Goal: Task Accomplishment & Management: Manage account settings

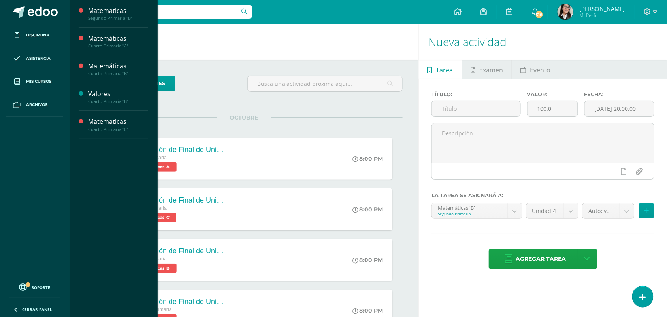
click at [103, 58] on span "Actividades" at bounding box center [112, 60] width 30 height 8
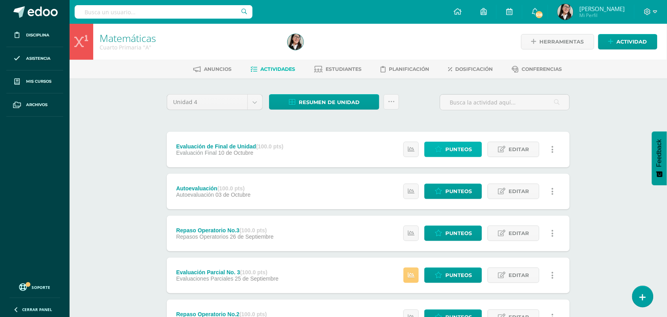
click at [444, 151] on link "Punteos" at bounding box center [454, 149] width 58 height 15
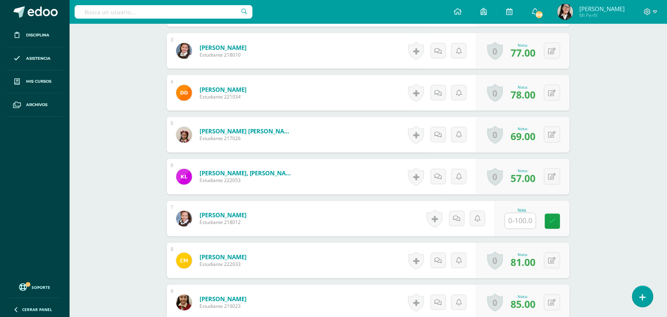
scroll to position [326, 0]
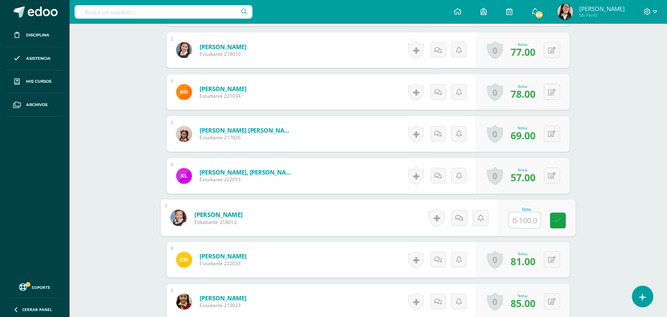
click at [524, 222] on input "text" at bounding box center [525, 220] width 32 height 16
type input "92"
click at [564, 224] on link at bounding box center [559, 221] width 16 height 16
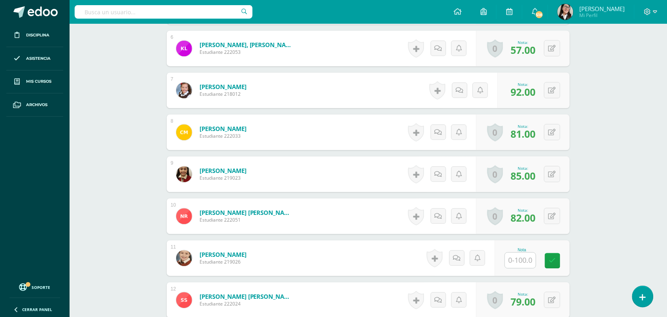
scroll to position [460, 0]
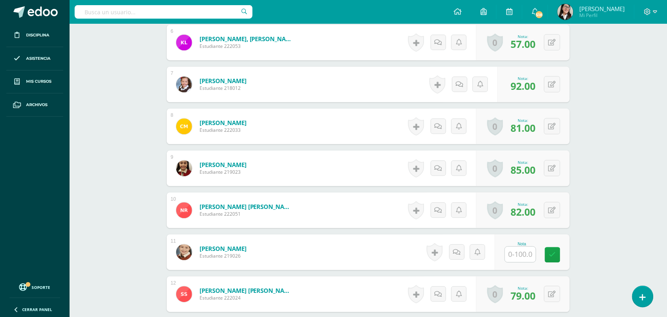
click at [512, 255] on input "text" at bounding box center [520, 253] width 31 height 15
type input "93"
click at [561, 253] on icon at bounding box center [558, 254] width 7 height 7
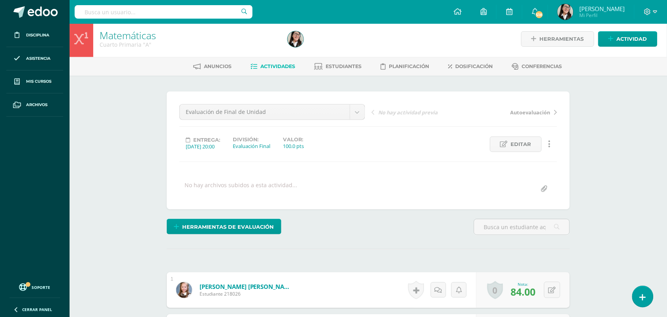
scroll to position [0, 0]
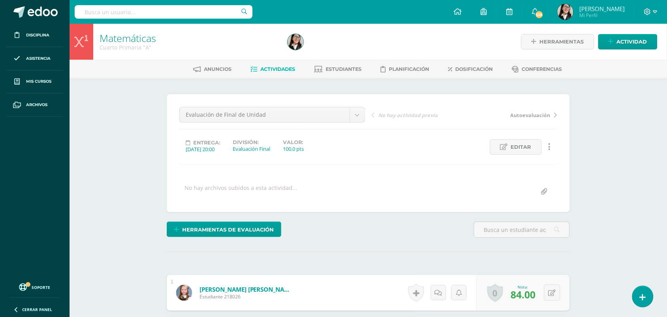
click at [275, 68] on span "Actividades" at bounding box center [278, 69] width 35 height 6
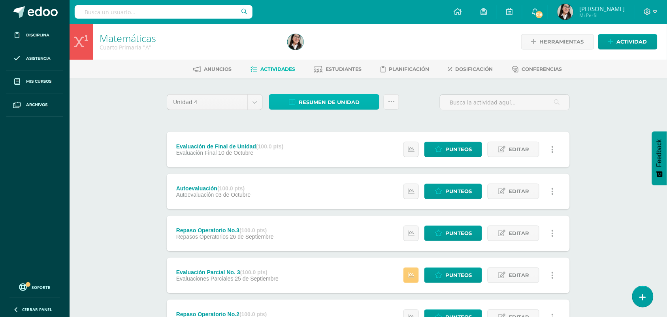
click at [307, 104] on span "Resumen de unidad" at bounding box center [329, 102] width 61 height 15
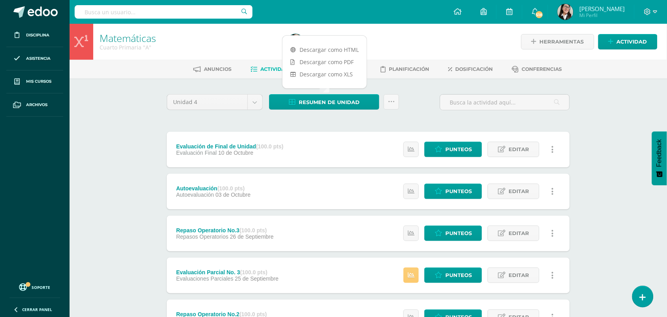
click at [329, 47] on link "Descargar como HTML" at bounding box center [325, 49] width 84 height 12
click at [405, 101] on div "Unidad 4 Unidad 1 Unidad 2 Unidad 3 Unidad 4 Resumen de unidad Subir actividade…" at bounding box center [368, 105] width 409 height 23
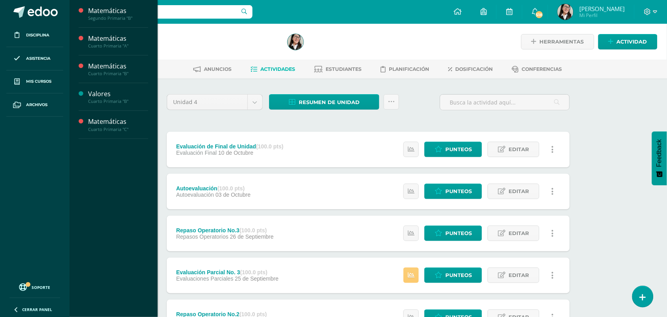
click at [115, 87] on span "Actividades" at bounding box center [112, 87] width 30 height 8
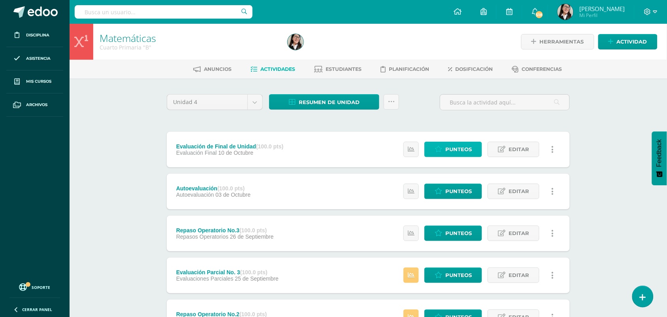
click at [437, 150] on icon at bounding box center [439, 149] width 8 height 7
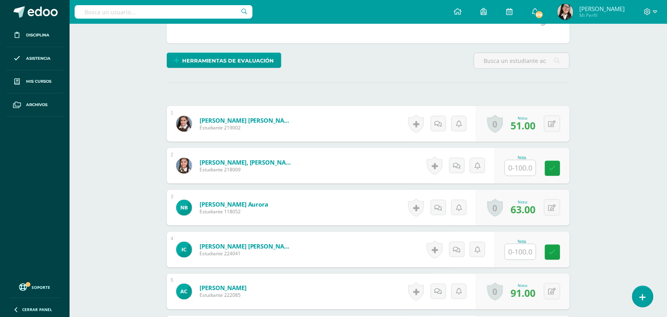
scroll to position [169, 0]
click at [524, 172] on input "text" at bounding box center [525, 168] width 32 height 16
type input "93"
click at [560, 170] on icon at bounding box center [558, 167] width 7 height 7
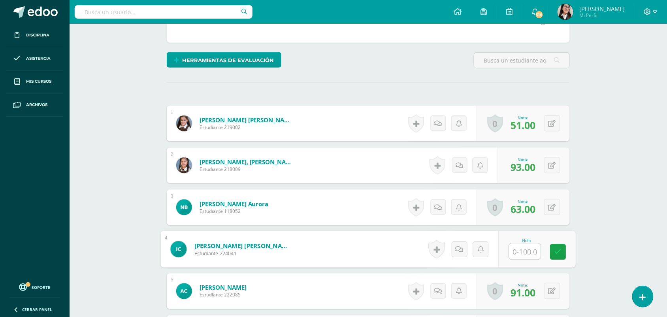
click at [516, 252] on input "text" at bounding box center [525, 251] width 32 height 16
type input "92"
click at [556, 253] on icon at bounding box center [558, 251] width 7 height 7
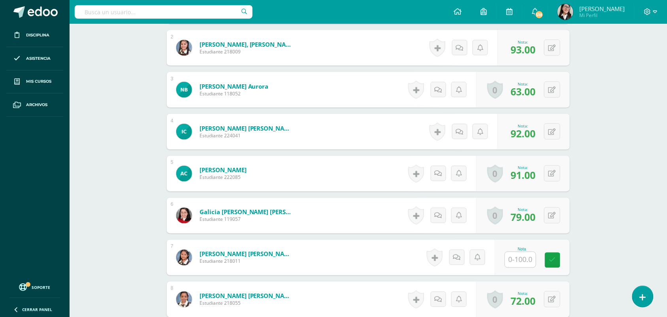
scroll to position [289, 0]
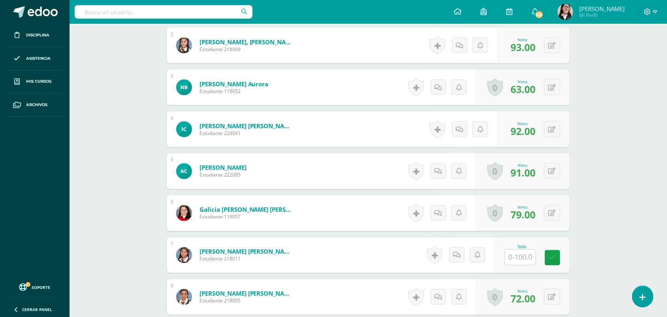
click at [529, 255] on input "text" at bounding box center [520, 256] width 31 height 15
type input "95"
click at [556, 260] on icon at bounding box center [558, 257] width 7 height 7
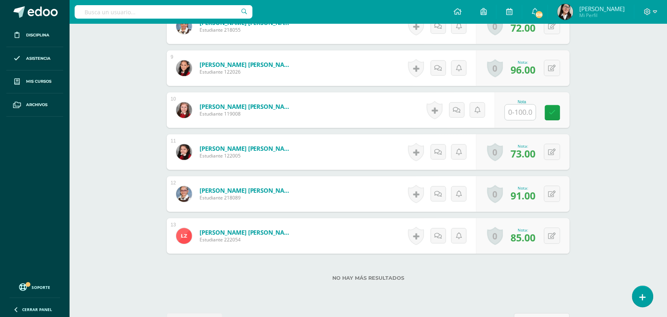
scroll to position [563, 0]
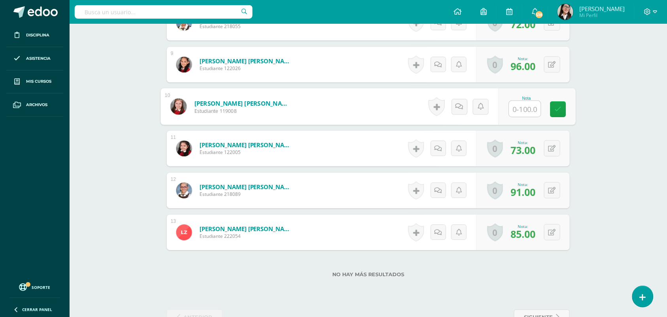
click at [517, 107] on input "text" at bounding box center [525, 109] width 32 height 16
type input "95"
click at [554, 110] on link at bounding box center [559, 109] width 16 height 16
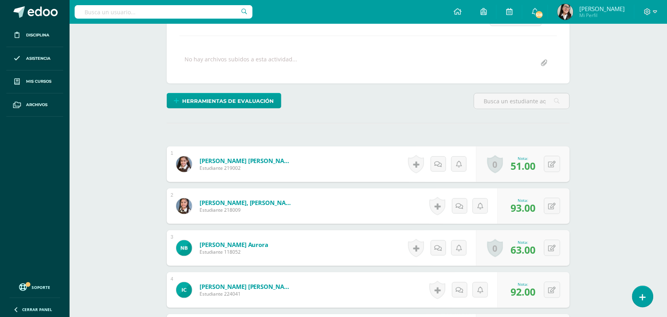
scroll to position [0, 0]
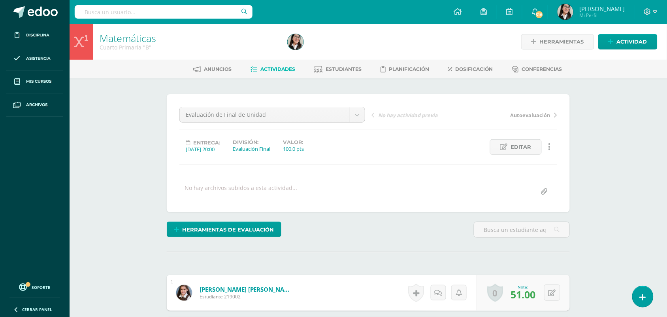
click at [281, 66] on span "Actividades" at bounding box center [278, 69] width 35 height 6
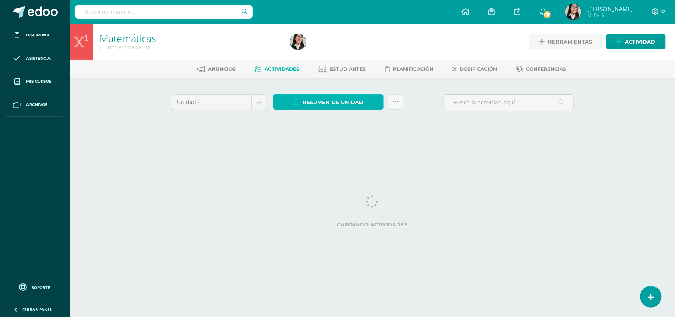
click at [306, 101] on span "Resumen de unidad" at bounding box center [333, 102] width 61 height 15
click at [314, 105] on span "Resumen de unidad" at bounding box center [333, 102] width 61 height 15
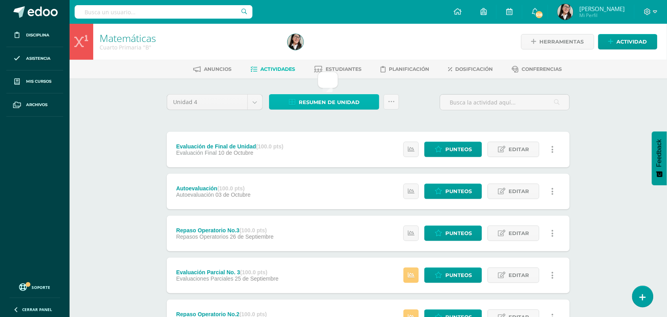
click at [310, 99] on span "Resumen de unidad" at bounding box center [329, 102] width 61 height 15
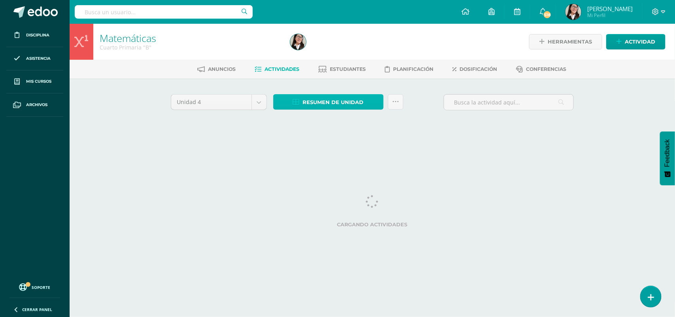
click at [342, 103] on span "Resumen de unidad" at bounding box center [333, 102] width 61 height 15
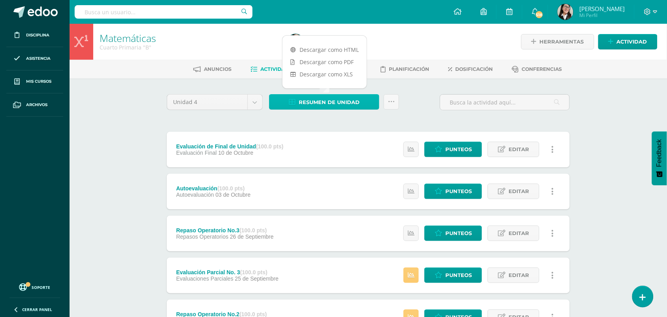
click at [342, 103] on span "Resumen de unidad" at bounding box center [329, 102] width 61 height 15
click at [334, 52] on link "Descargar como HTML" at bounding box center [325, 49] width 84 height 12
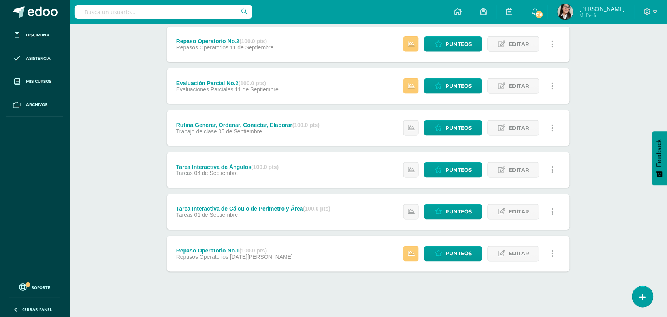
scroll to position [277, 0]
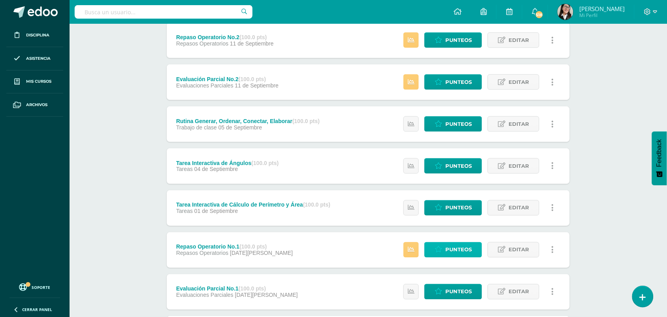
click at [452, 251] on span "Punteos" at bounding box center [458, 249] width 26 height 15
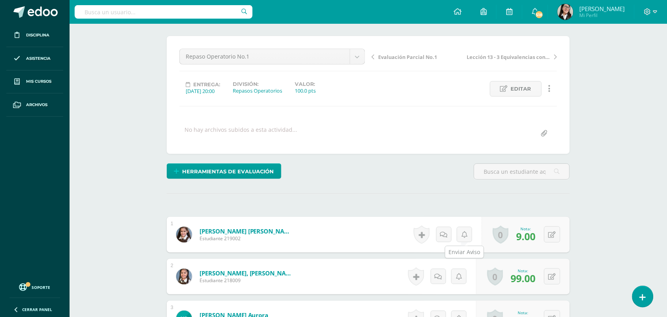
scroll to position [58, 0]
click at [550, 236] on button at bounding box center [552, 234] width 16 height 16
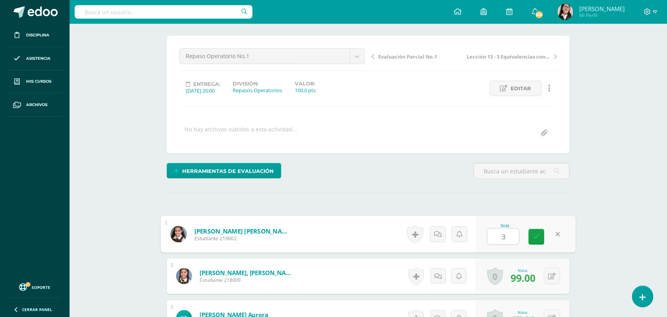
type input "39"
click at [534, 233] on icon at bounding box center [536, 236] width 7 height 7
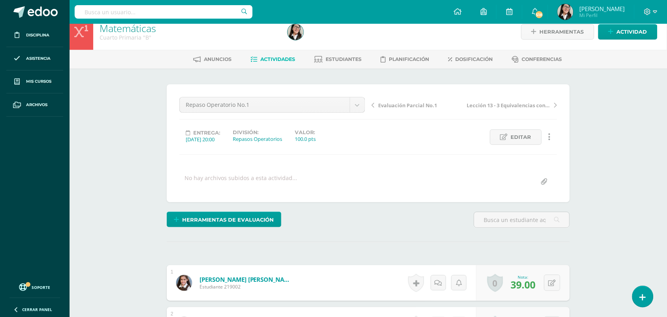
scroll to position [0, 0]
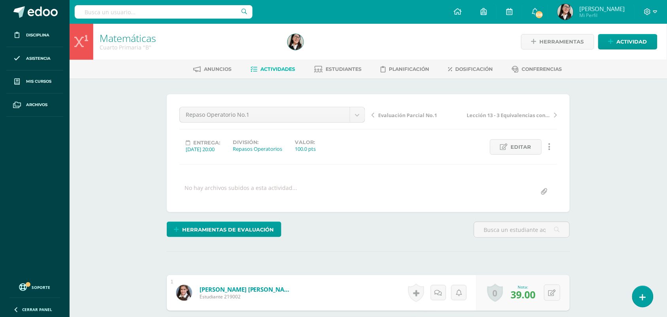
click at [279, 66] on span "Actividades" at bounding box center [278, 69] width 35 height 6
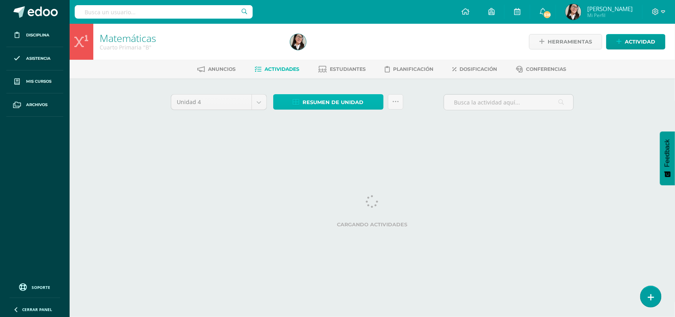
click at [298, 101] on icon at bounding box center [296, 102] width 7 height 7
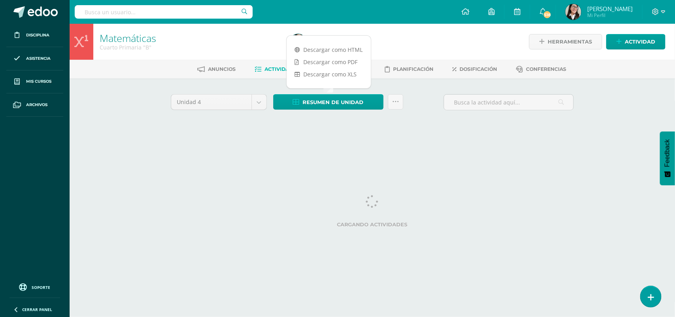
click at [330, 48] on link "Descargar como HTML" at bounding box center [329, 49] width 84 height 12
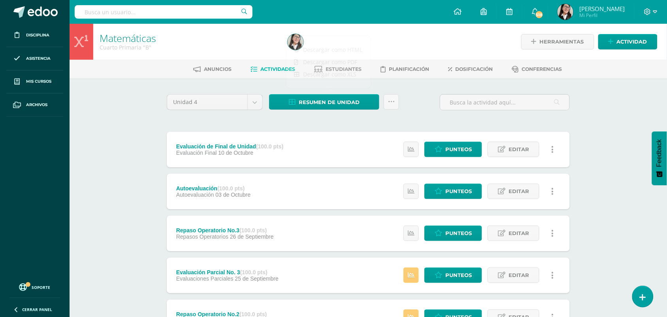
click at [103, 119] on div "Matemáticas Cuarto Primaria "B" Herramientas Detalle de asistencias Actividad A…" at bounding box center [369, 309] width 598 height 570
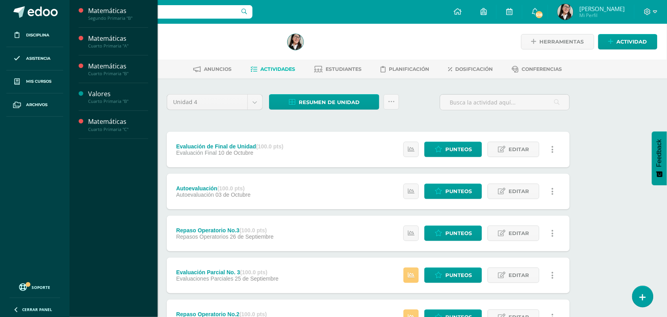
click at [109, 142] on span "Actividades" at bounding box center [112, 143] width 30 height 8
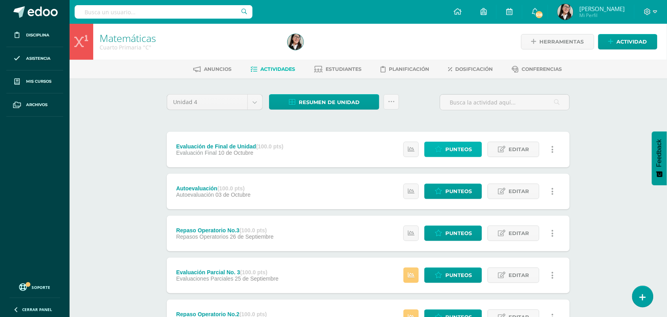
click at [457, 147] on span "Punteos" at bounding box center [458, 149] width 26 height 15
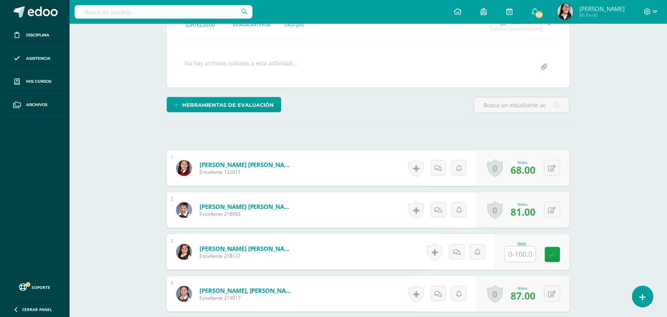
scroll to position [130, 0]
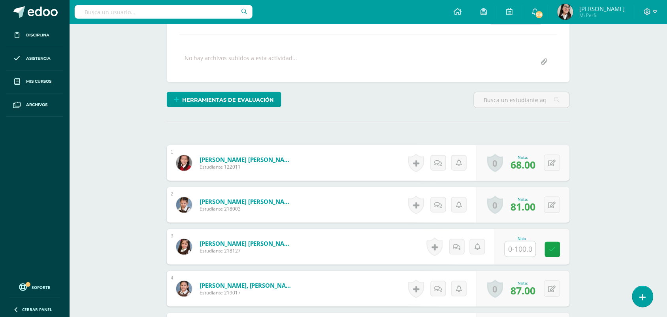
click at [516, 251] on input "text" at bounding box center [520, 248] width 31 height 15
type input "92"
click at [554, 254] on link at bounding box center [559, 250] width 16 height 16
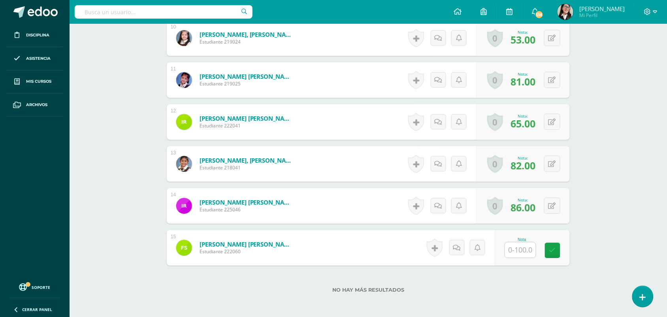
scroll to position [671, 0]
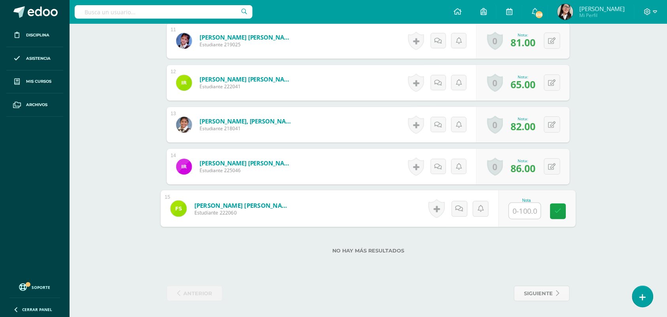
click at [525, 212] on input "text" at bounding box center [525, 211] width 32 height 16
type input "92"
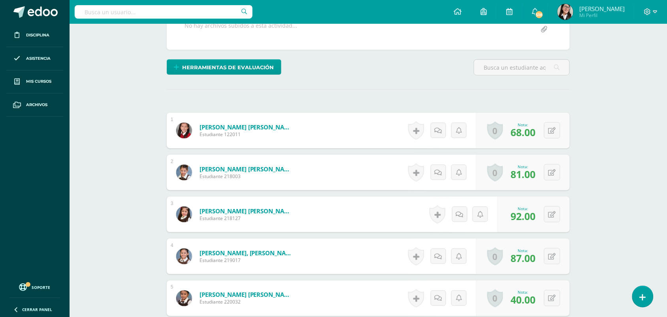
scroll to position [0, 0]
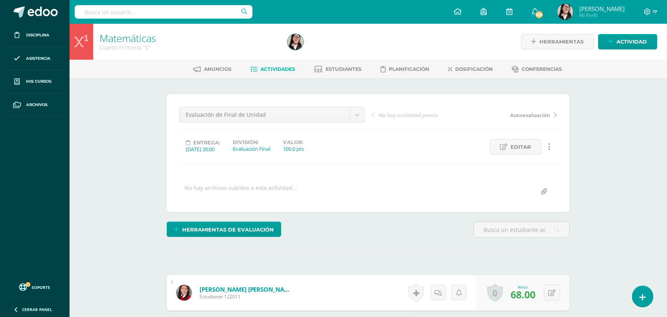
click at [266, 68] on span "Actividades" at bounding box center [278, 69] width 35 height 6
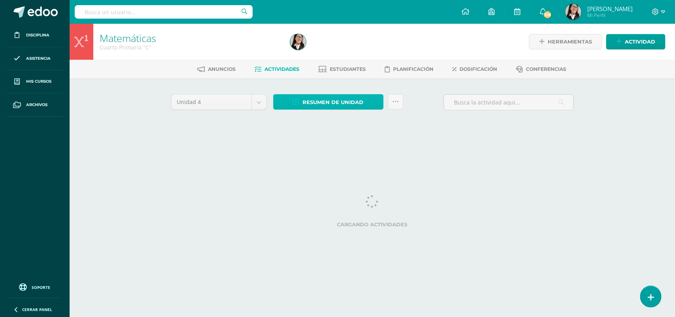
click at [319, 101] on span "Resumen de unidad" at bounding box center [333, 102] width 61 height 15
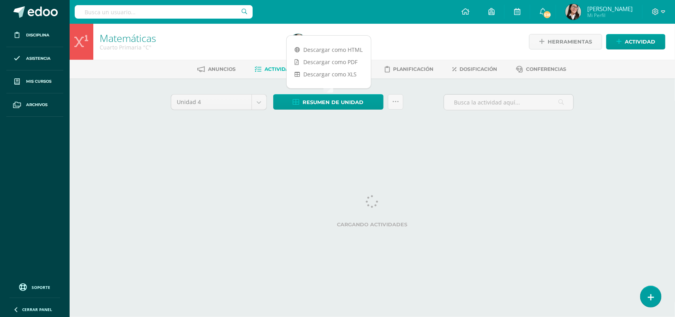
click at [339, 46] on div at bounding box center [384, 42] width 194 height 36
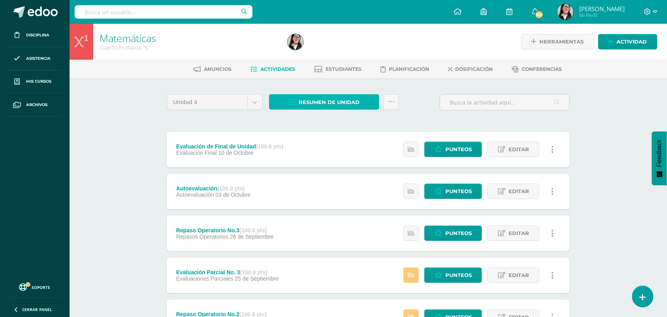
click at [343, 108] on span "Resumen de unidad" at bounding box center [329, 102] width 61 height 15
click at [352, 100] on span "Resumen de unidad" at bounding box center [329, 102] width 61 height 15
click at [414, 107] on div "Unidad 4 Unidad 1 Unidad 2 Unidad 3 Unidad 4 Resumen de unidad Subir actividade…" at bounding box center [368, 105] width 409 height 23
click at [360, 102] on link "Resumen de unidad" at bounding box center [324, 101] width 110 height 15
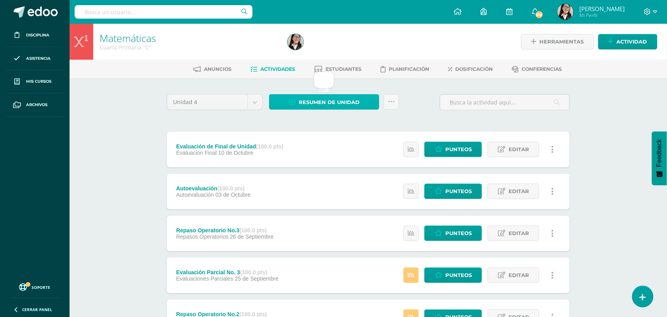
click at [330, 100] on span "Resumen de unidad" at bounding box center [329, 102] width 61 height 15
click at [344, 104] on span "Resumen de unidad" at bounding box center [329, 102] width 61 height 15
click at [303, 102] on span "Resumen de unidad" at bounding box center [329, 102] width 61 height 15
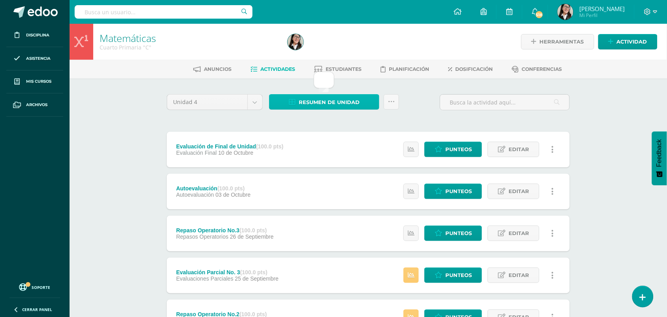
click at [303, 102] on span "Resumen de unidad" at bounding box center [329, 102] width 61 height 15
click at [298, 97] on link "Resumen de unidad" at bounding box center [324, 101] width 110 height 15
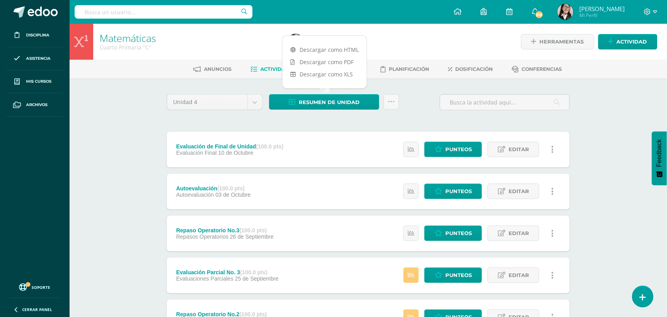
click at [317, 49] on link "Descargar como HTML" at bounding box center [325, 49] width 84 height 12
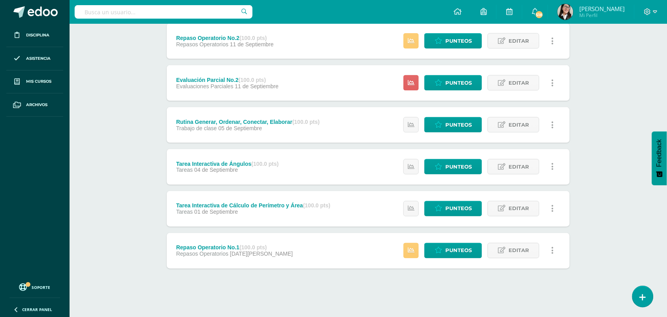
scroll to position [277, 0]
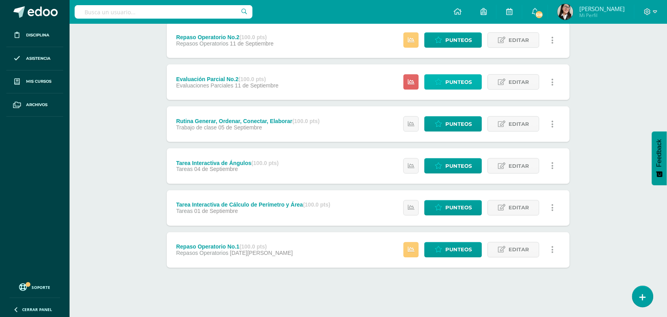
click at [451, 84] on span "Punteos" at bounding box center [458, 82] width 26 height 15
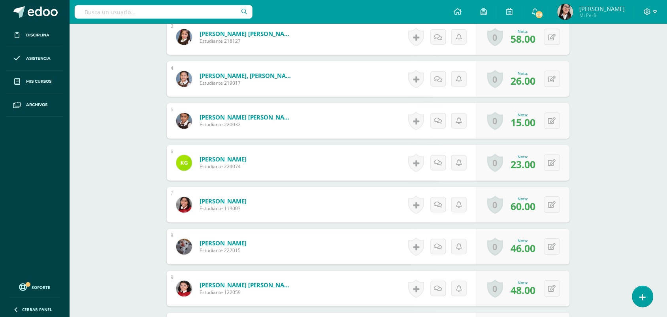
scroll to position [339, 0]
click at [554, 124] on icon at bounding box center [553, 121] width 8 height 7
type input "25"
click at [540, 123] on link at bounding box center [537, 124] width 16 height 16
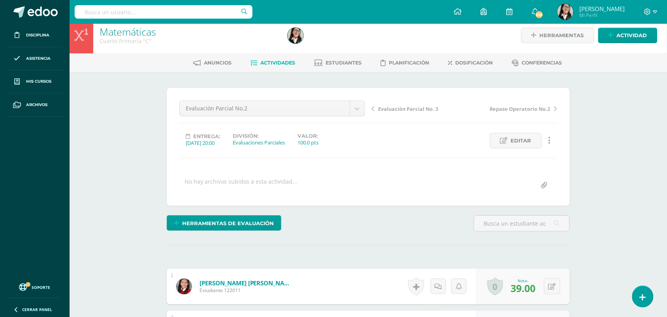
scroll to position [0, 0]
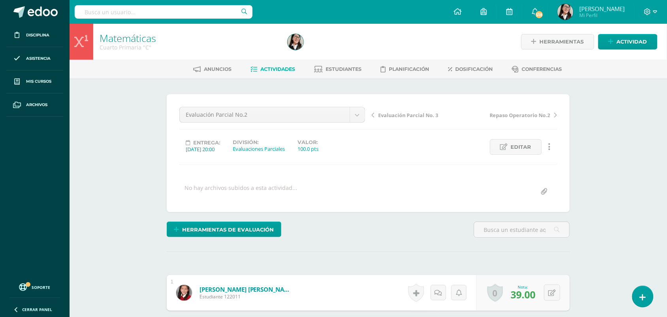
click at [272, 66] on span "Actividades" at bounding box center [278, 69] width 35 height 6
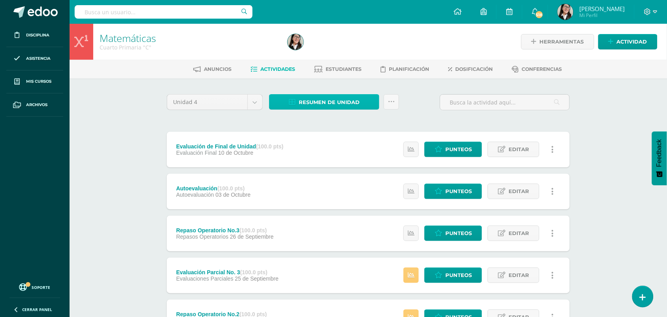
click at [289, 100] on link "Resumen de unidad" at bounding box center [324, 101] width 110 height 15
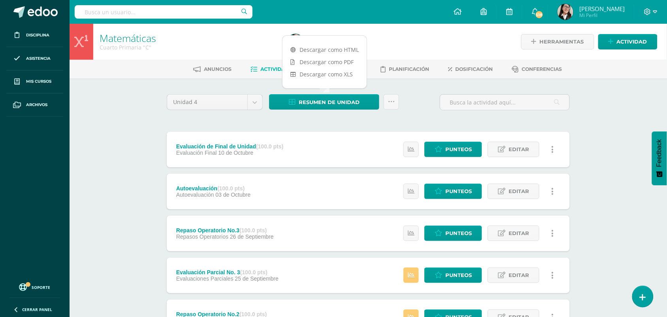
click at [316, 50] on link "Descargar como HTML" at bounding box center [325, 49] width 84 height 12
